Goal: Find specific page/section: Find specific page/section

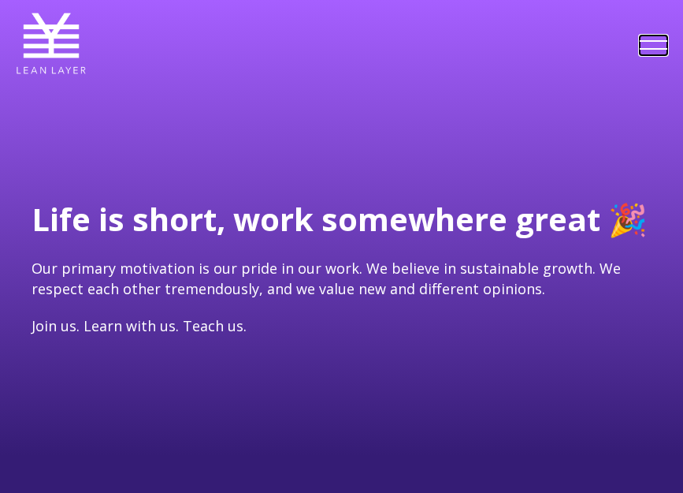
click at [649, 50] on link at bounding box center [654, 45] width 28 height 20
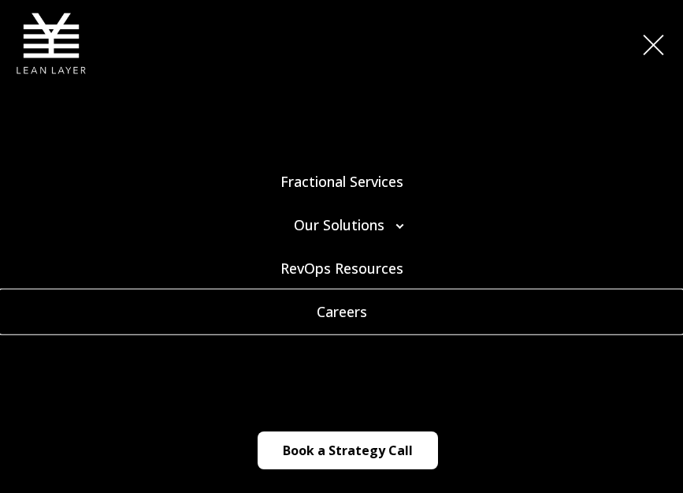
click at [343, 312] on link "Careers" at bounding box center [341, 311] width 683 height 43
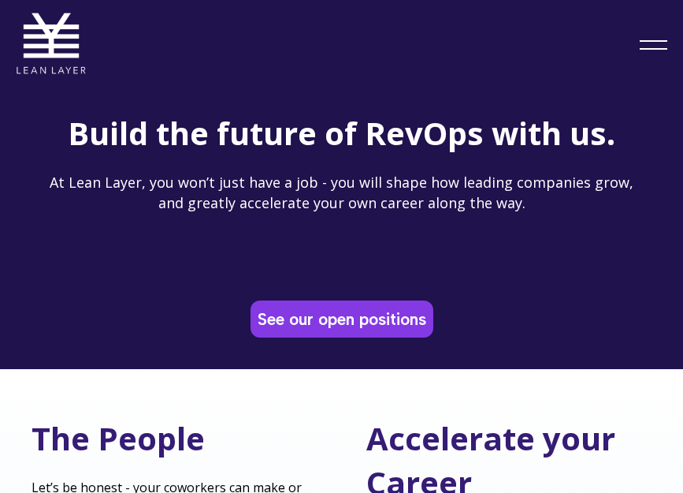
scroll to position [138, 0]
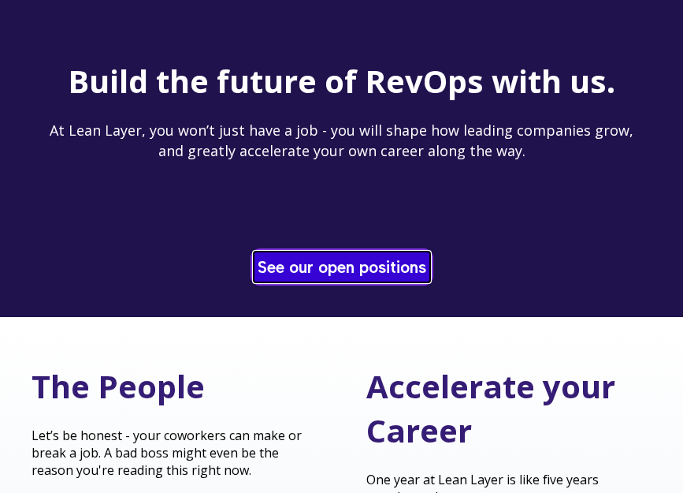
click at [337, 262] on link "See our open positions" at bounding box center [342, 266] width 177 height 31
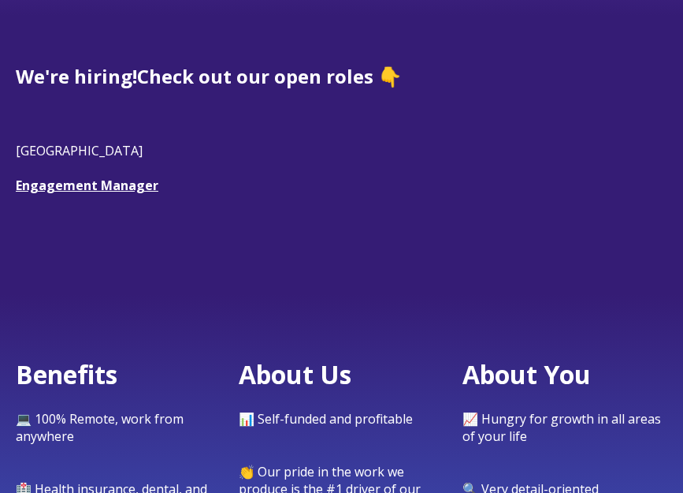
scroll to position [374, 0]
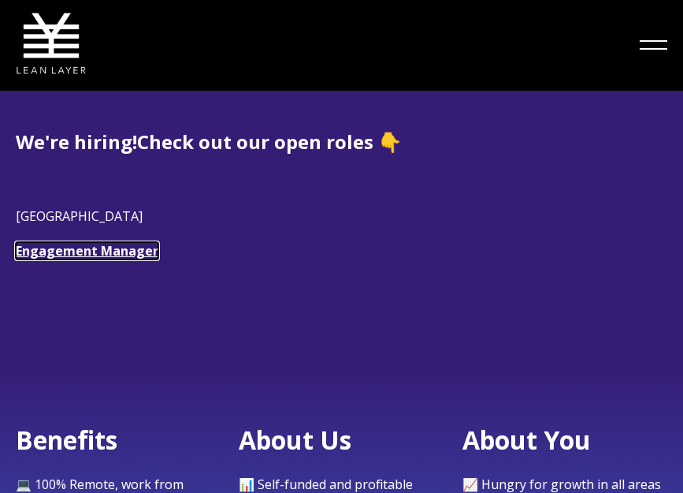
click at [99, 244] on link "Engagement Manager" at bounding box center [87, 250] width 143 height 17
